Goal: Entertainment & Leisure: Consume media (video, audio)

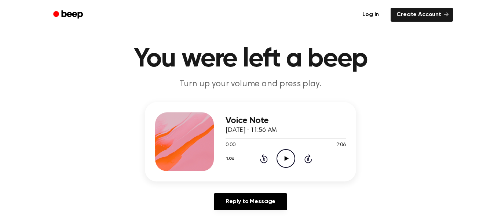
scroll to position [13, 0]
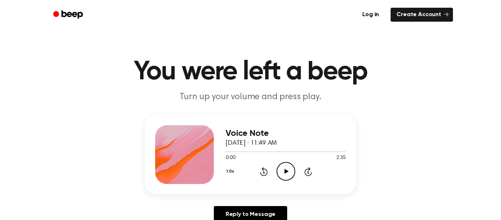
click at [328, 23] on div "Log in Create Account" at bounding box center [250, 14] width 405 height 29
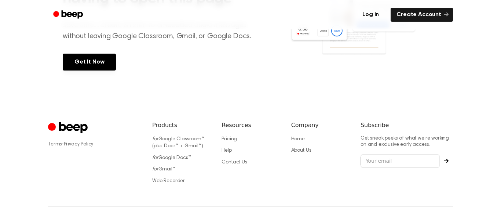
scroll to position [371, 0]
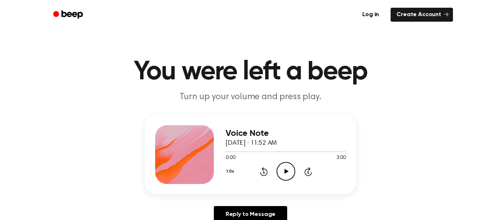
click at [284, 173] on icon at bounding box center [286, 171] width 4 height 5
